Goal: Task Accomplishment & Management: Manage account settings

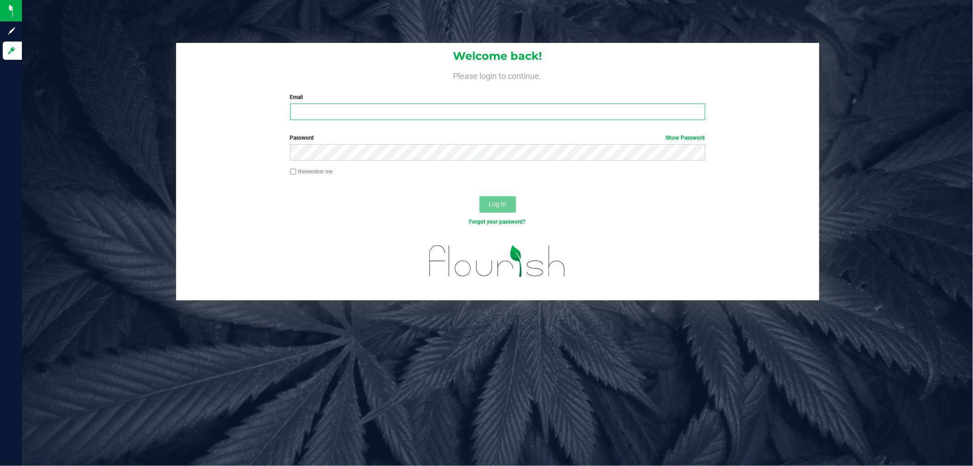
drag, startPoint x: 0, startPoint y: 0, endPoint x: 374, endPoint y: 111, distance: 390.5
click at [372, 112] on input "Email" at bounding box center [497, 112] width 415 height 16
type input "[EMAIL_ADDRESS][DOMAIN_NAME]"
click at [479, 196] on button "Log In" at bounding box center [497, 204] width 36 height 16
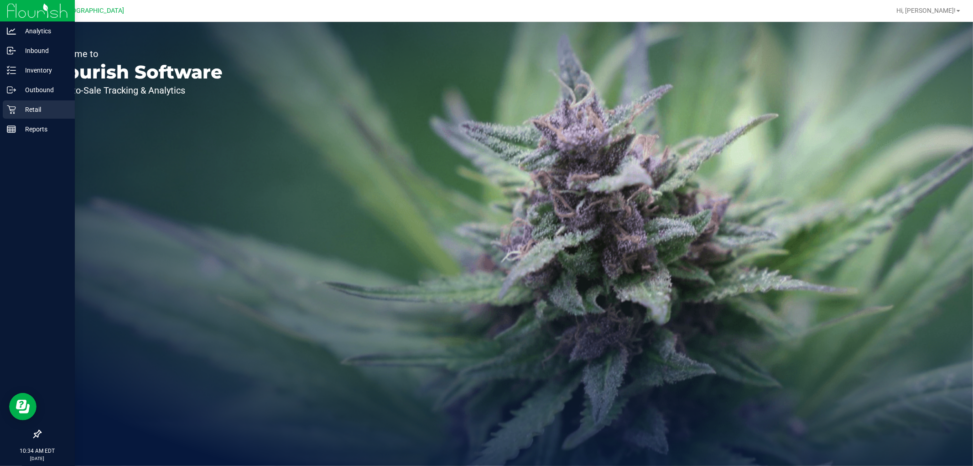
click at [12, 111] on icon at bounding box center [11, 109] width 9 height 9
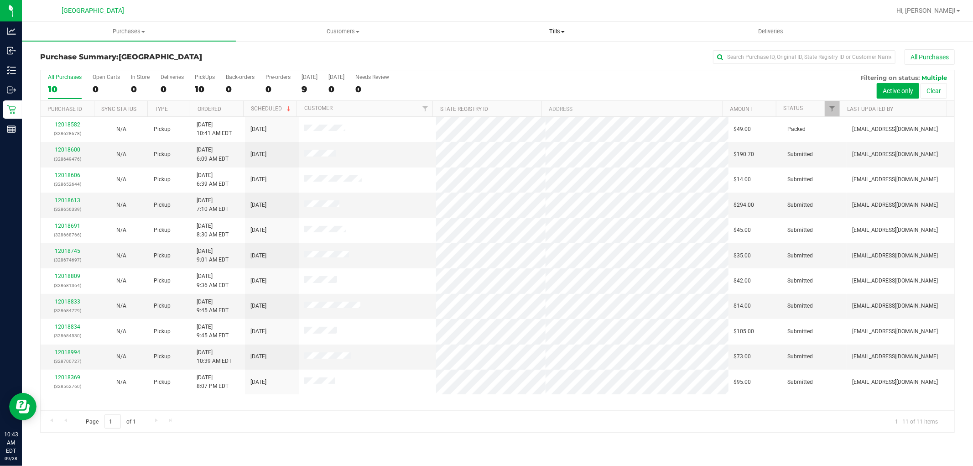
click at [555, 31] on span "Tills" at bounding box center [556, 31] width 213 height 8
click at [517, 53] on li "Manage tills" at bounding box center [557, 55] width 214 height 11
